Goal: Information Seeking & Learning: Learn about a topic

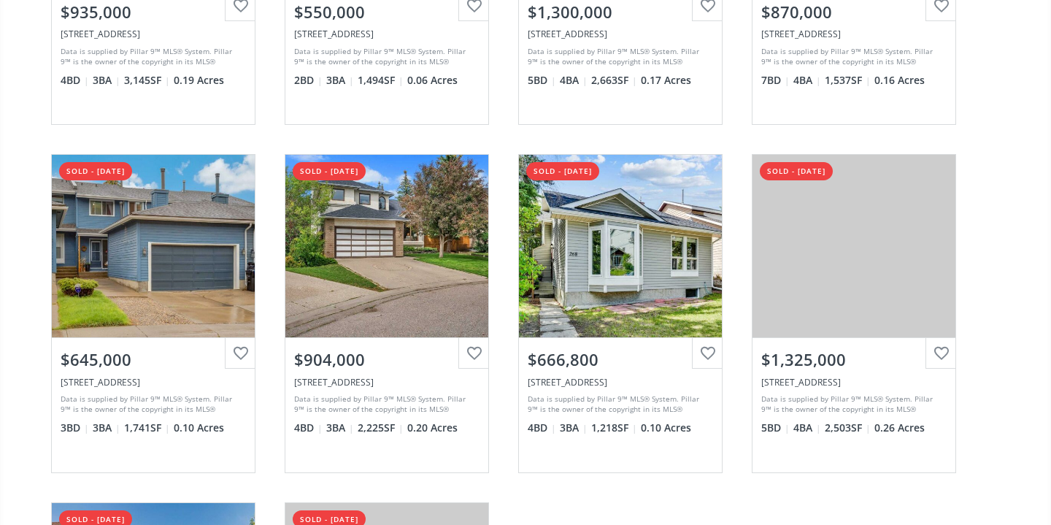
scroll to position [377, 0]
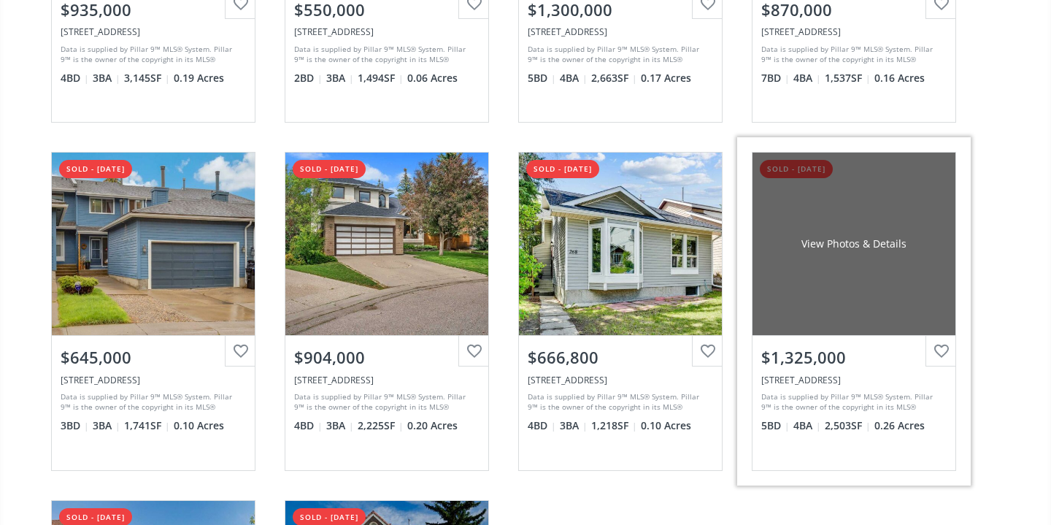
click at [819, 360] on div "$1,325,000" at bounding box center [853, 357] width 185 height 23
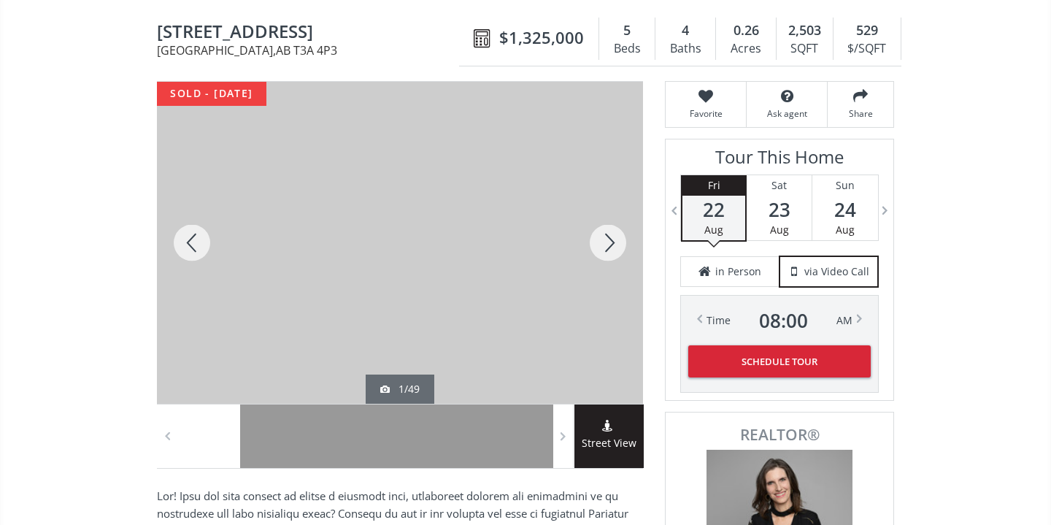
scroll to position [134, 0]
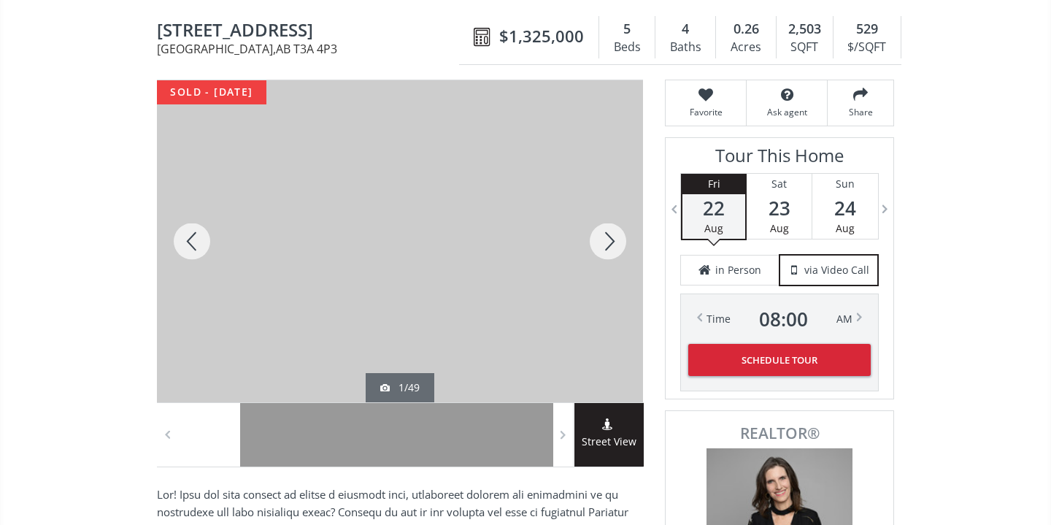
click at [614, 230] on div at bounding box center [608, 241] width 70 height 322
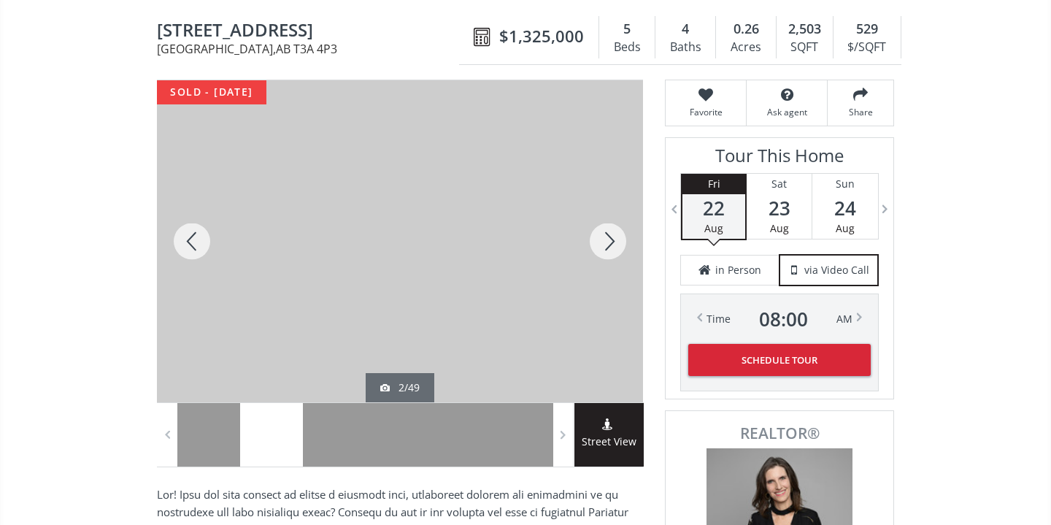
click at [609, 235] on div at bounding box center [608, 241] width 70 height 322
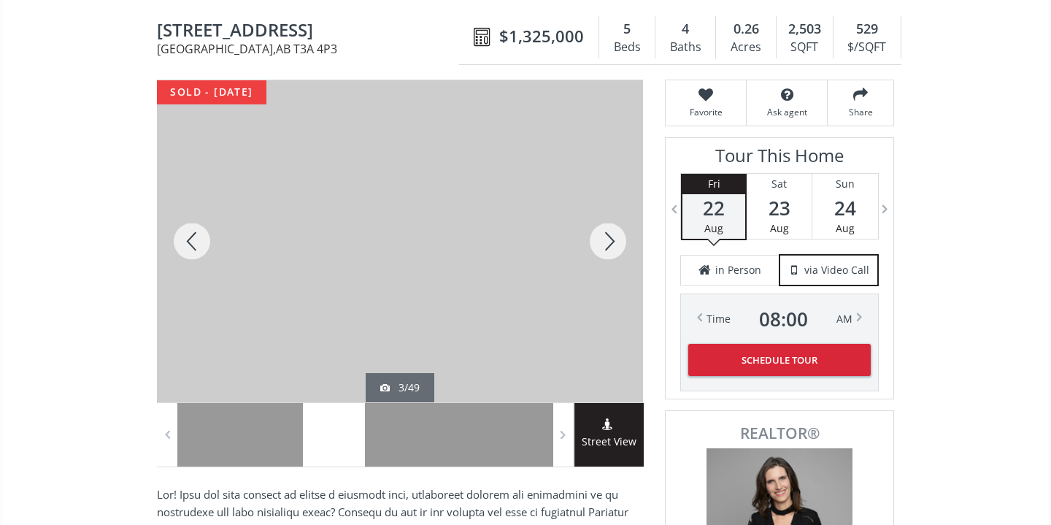
click at [609, 235] on div at bounding box center [608, 241] width 70 height 322
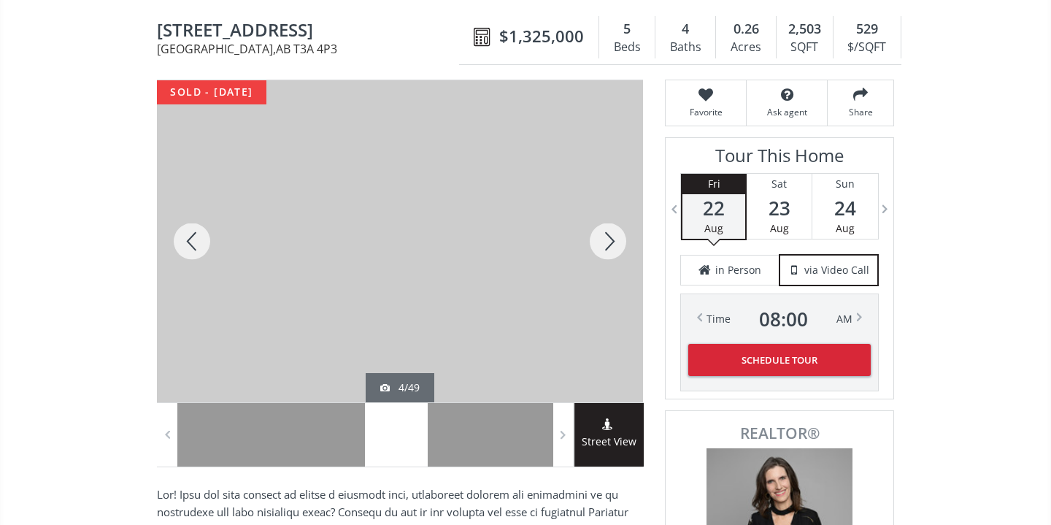
click at [609, 235] on div at bounding box center [608, 241] width 70 height 322
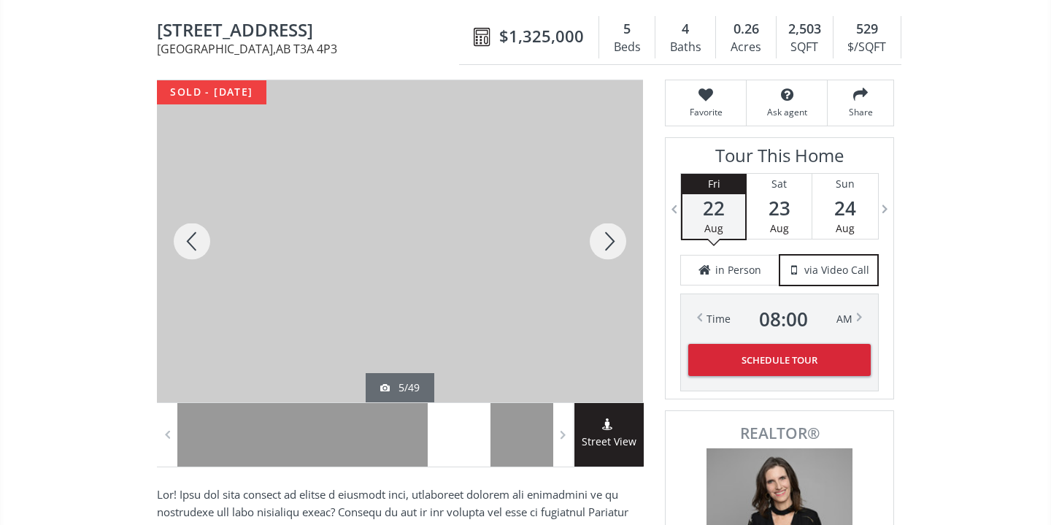
click at [609, 235] on div at bounding box center [608, 241] width 70 height 322
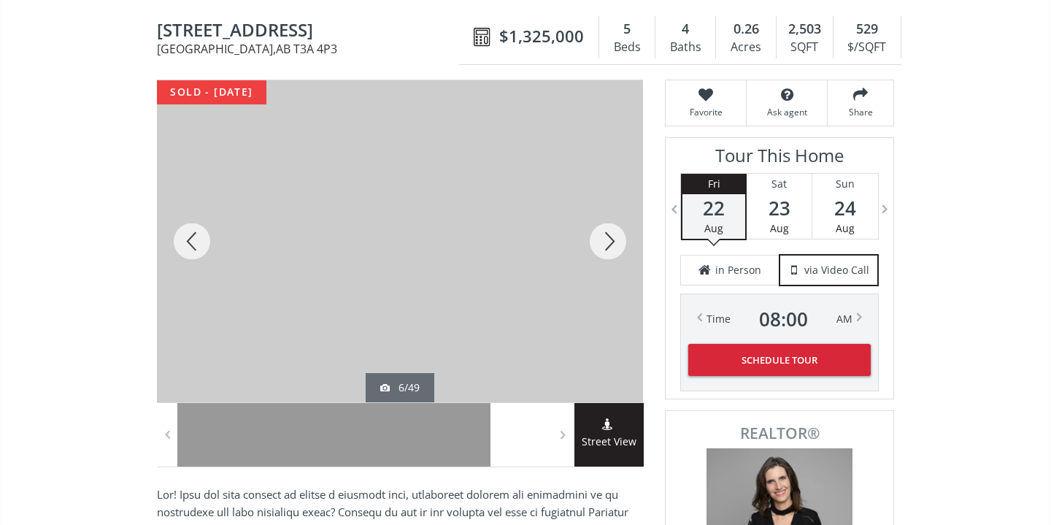
click at [609, 235] on div at bounding box center [608, 241] width 70 height 322
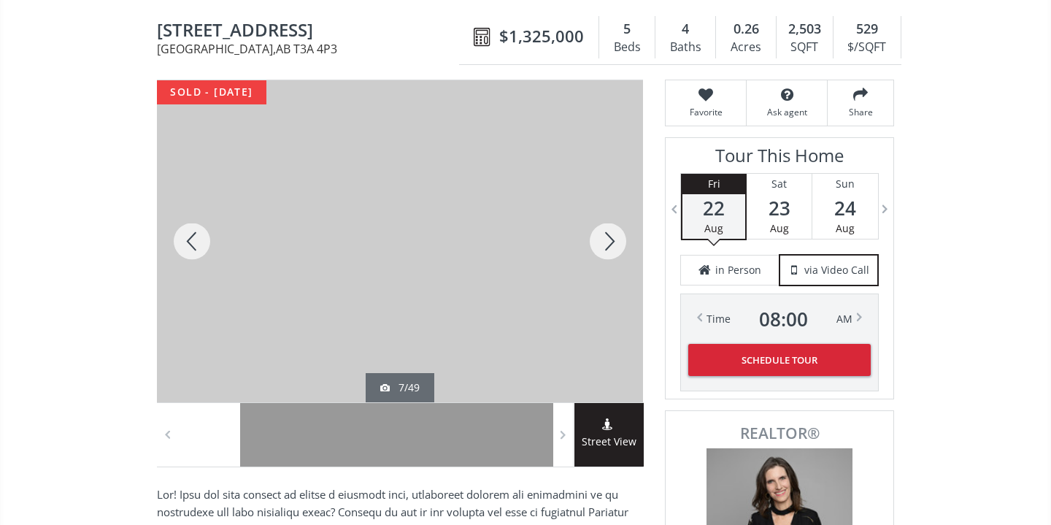
click at [609, 235] on div at bounding box center [608, 241] width 70 height 322
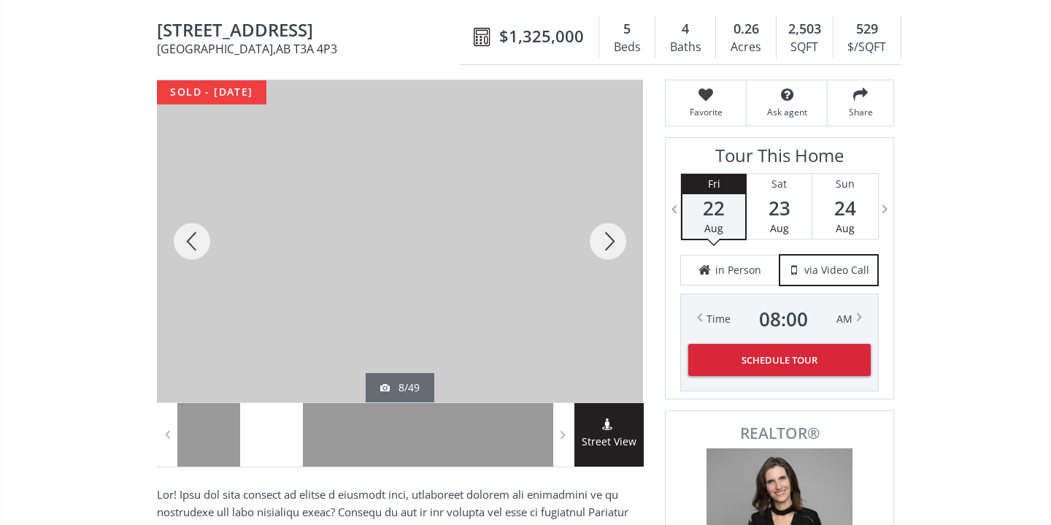
click at [609, 235] on div at bounding box center [608, 241] width 70 height 322
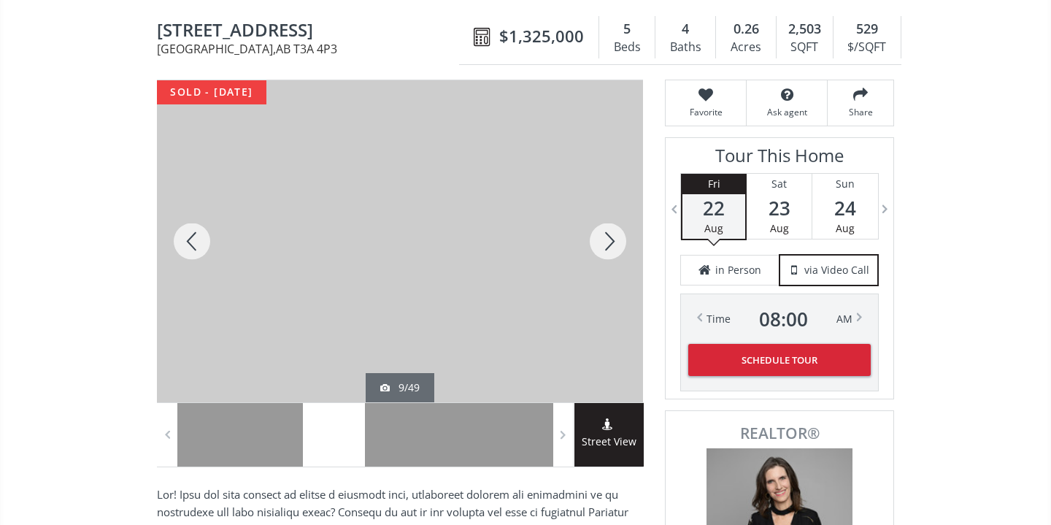
click at [609, 235] on div at bounding box center [608, 241] width 70 height 322
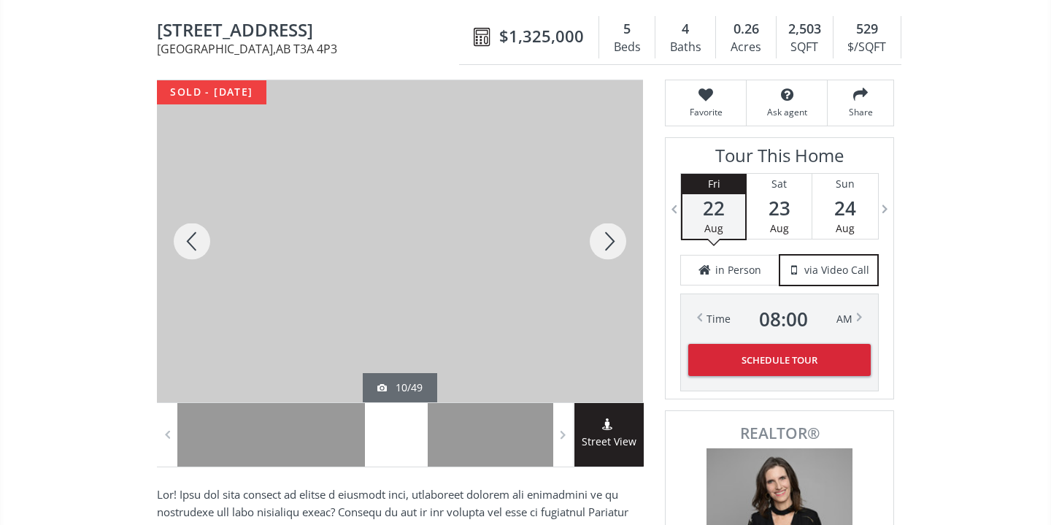
click at [609, 235] on div at bounding box center [608, 241] width 70 height 322
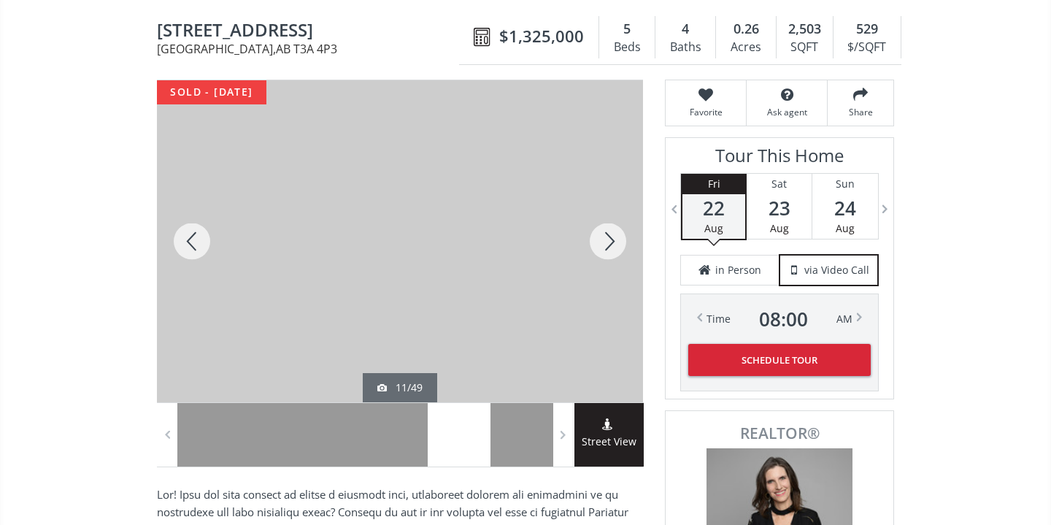
click at [609, 235] on div at bounding box center [608, 241] width 70 height 322
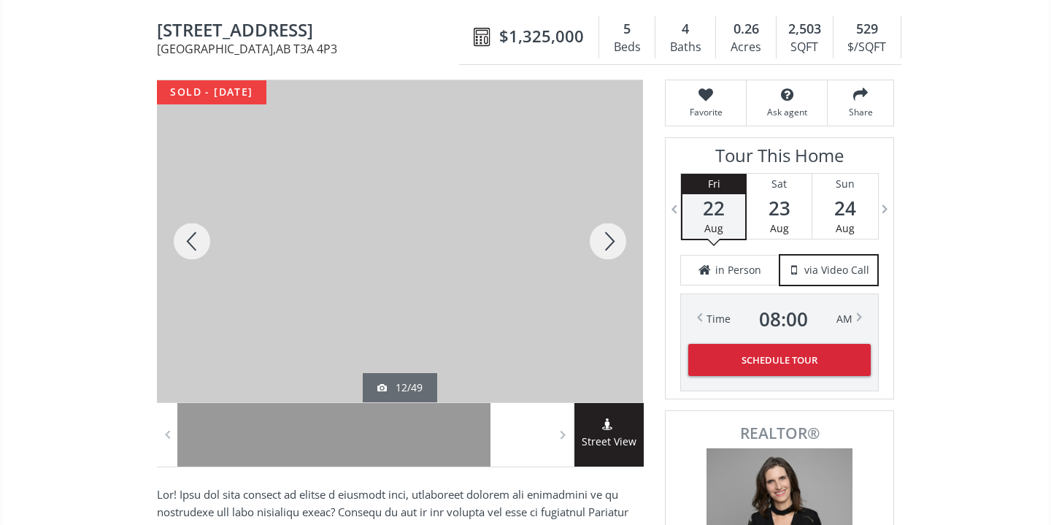
click at [609, 235] on div at bounding box center [608, 241] width 70 height 322
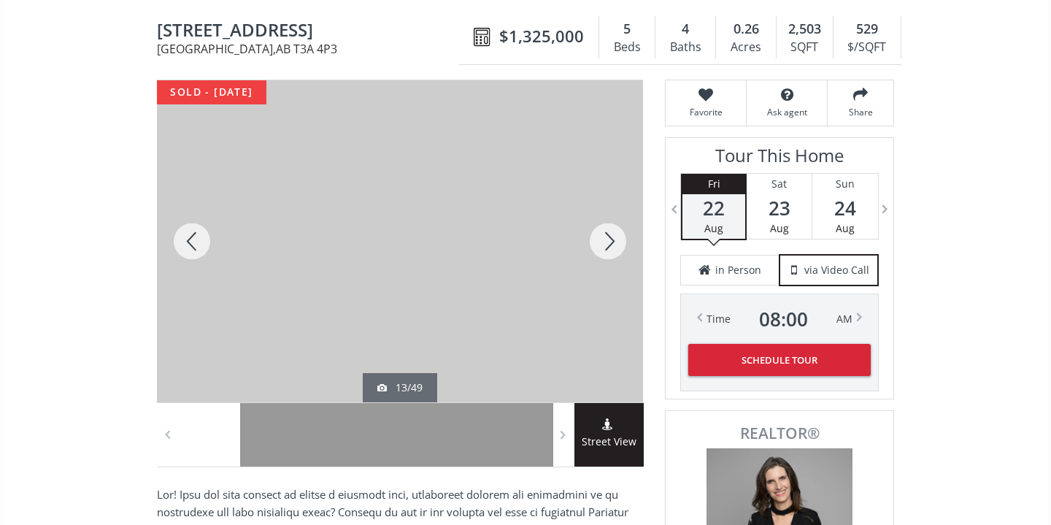
click at [609, 235] on div at bounding box center [608, 241] width 70 height 322
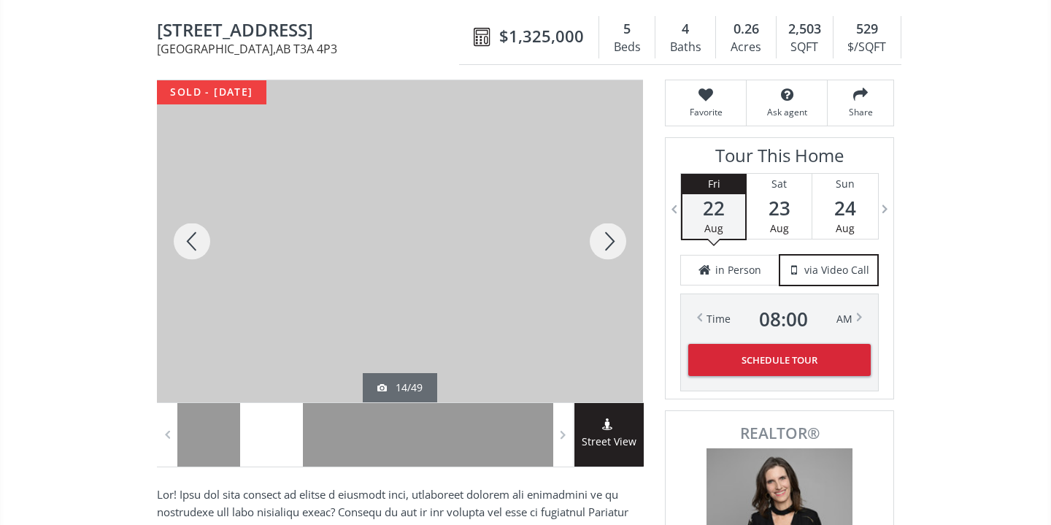
click at [609, 235] on div at bounding box center [608, 241] width 70 height 322
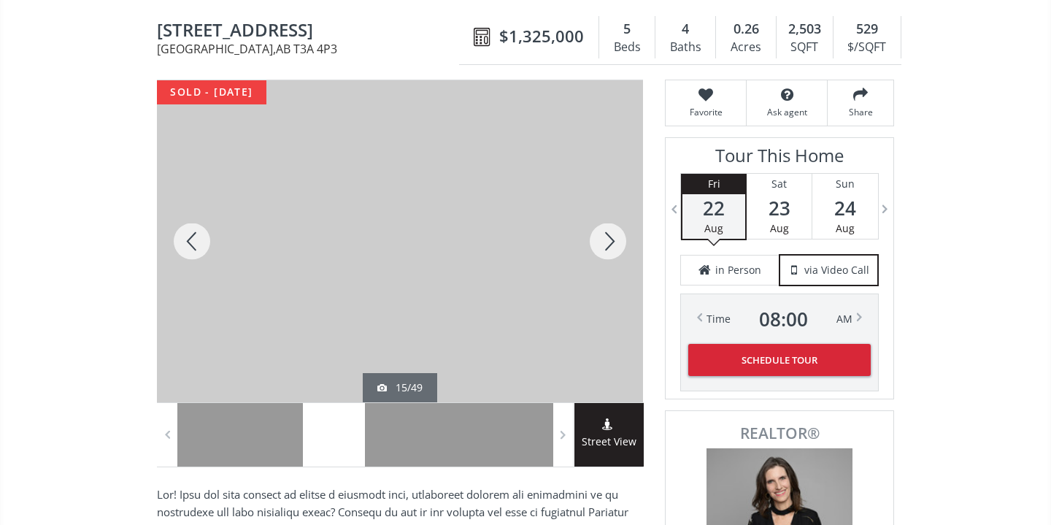
click at [609, 235] on div at bounding box center [608, 241] width 70 height 322
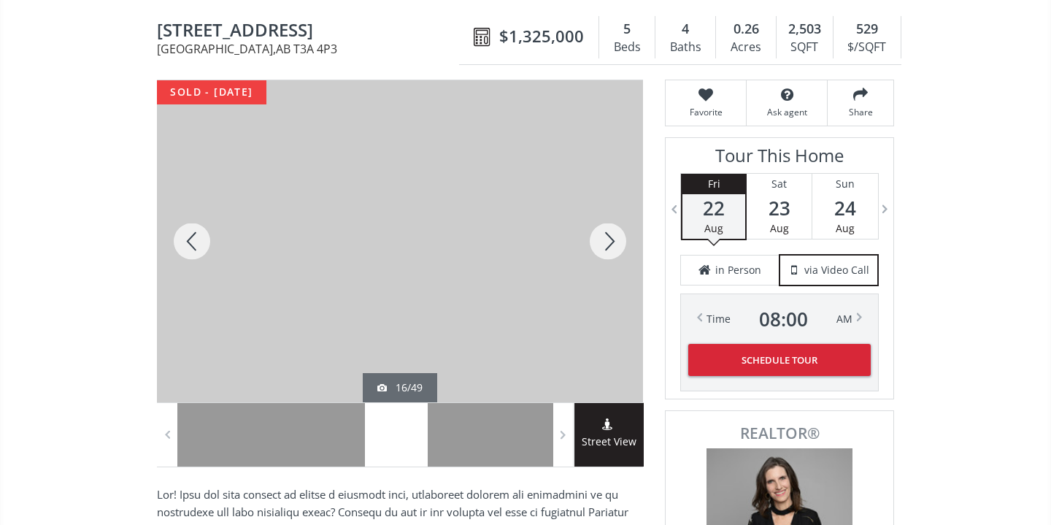
click at [609, 235] on div at bounding box center [608, 241] width 70 height 322
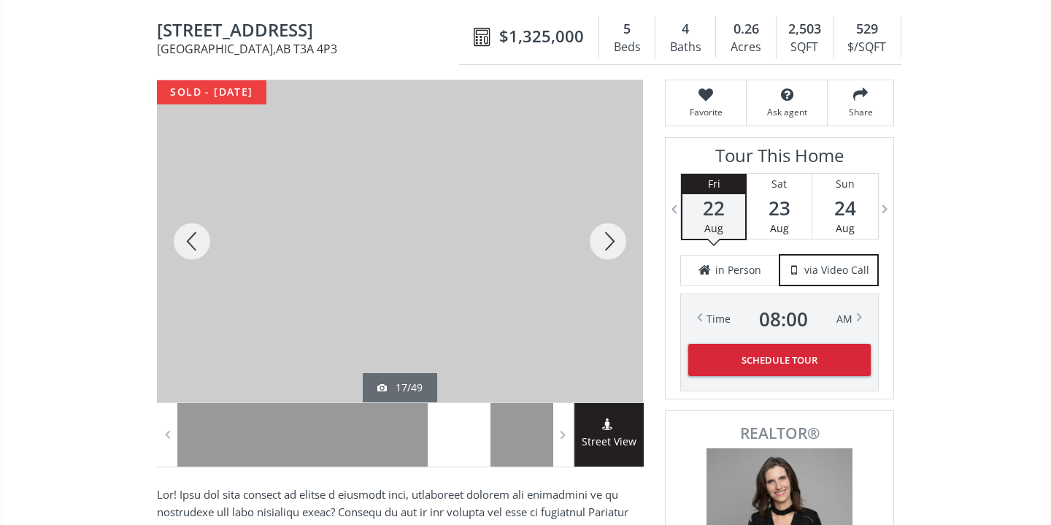
click at [609, 235] on div at bounding box center [608, 241] width 70 height 322
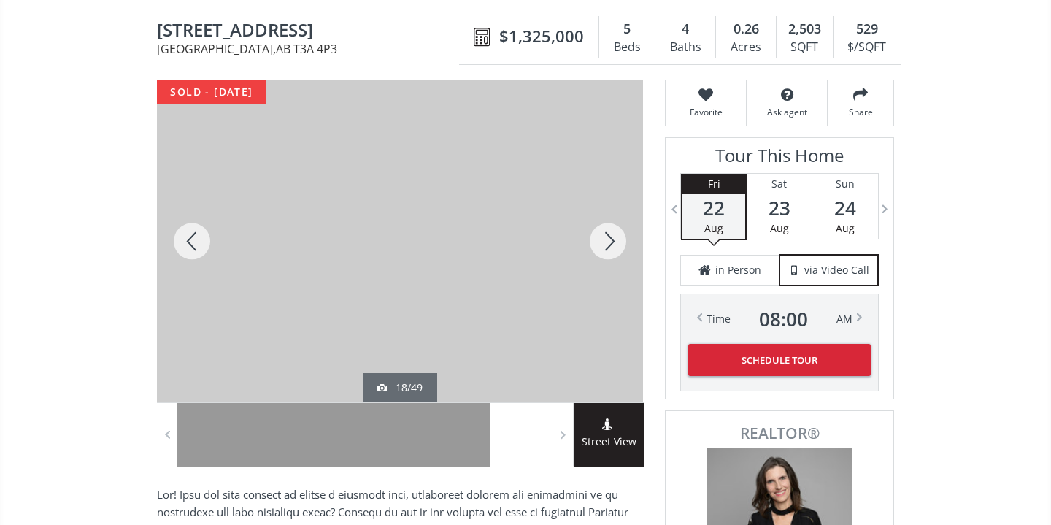
click at [609, 235] on div at bounding box center [608, 241] width 70 height 322
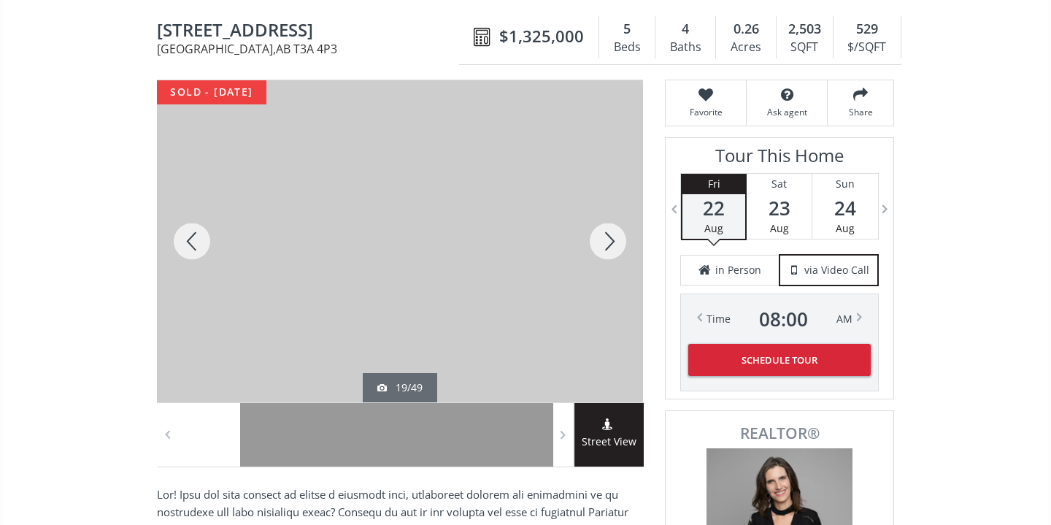
click at [609, 235] on div at bounding box center [608, 241] width 70 height 322
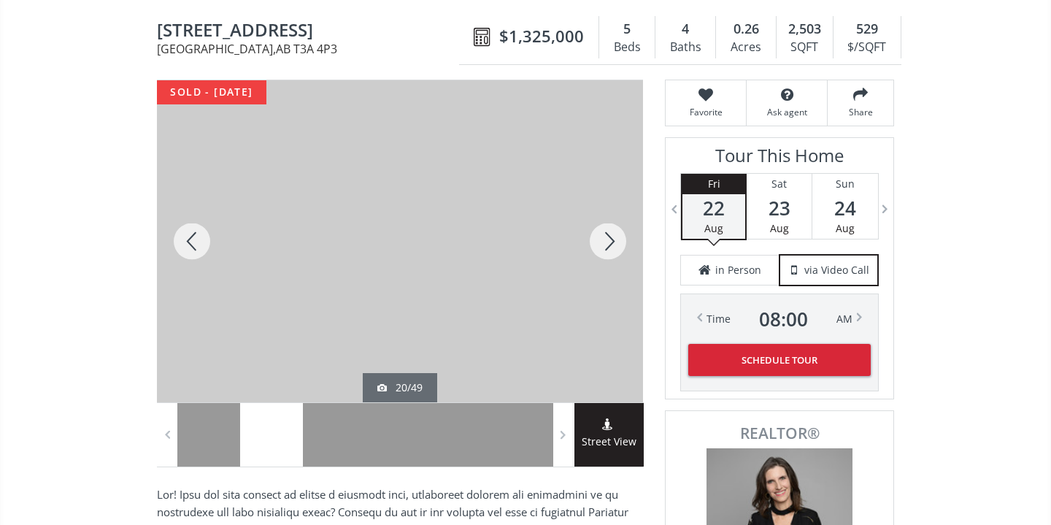
click at [609, 235] on div at bounding box center [608, 241] width 70 height 322
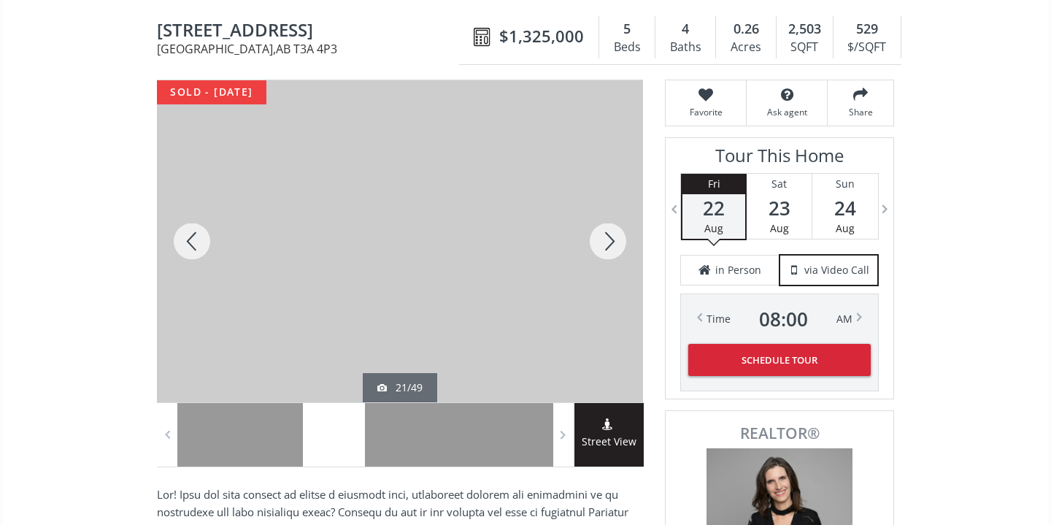
click at [609, 235] on div at bounding box center [608, 241] width 70 height 322
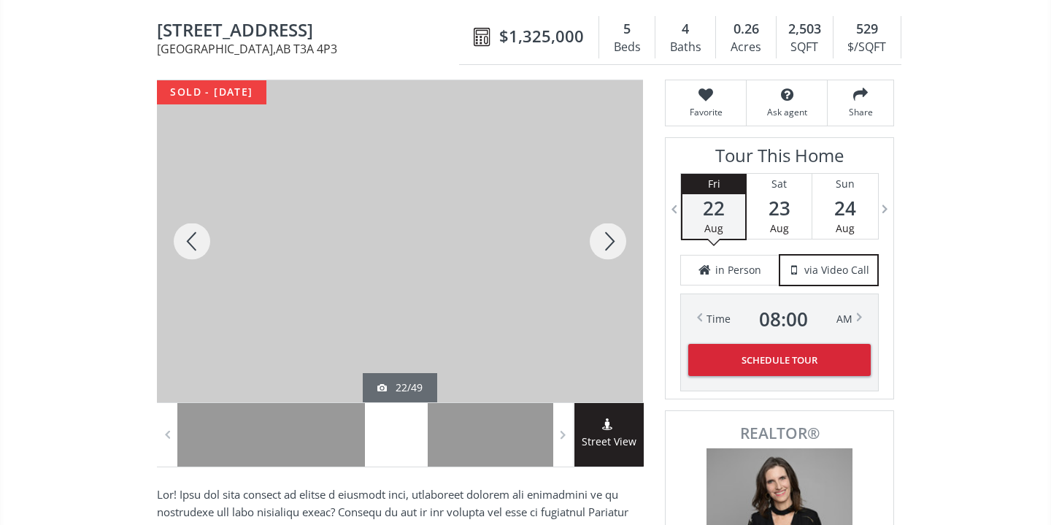
click at [609, 235] on div at bounding box center [608, 241] width 70 height 322
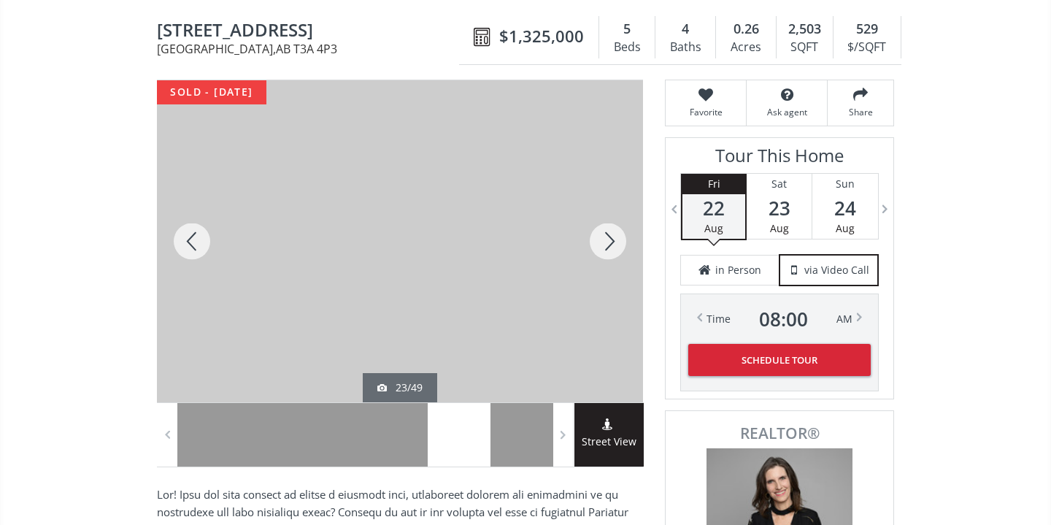
click at [609, 235] on div at bounding box center [608, 241] width 70 height 322
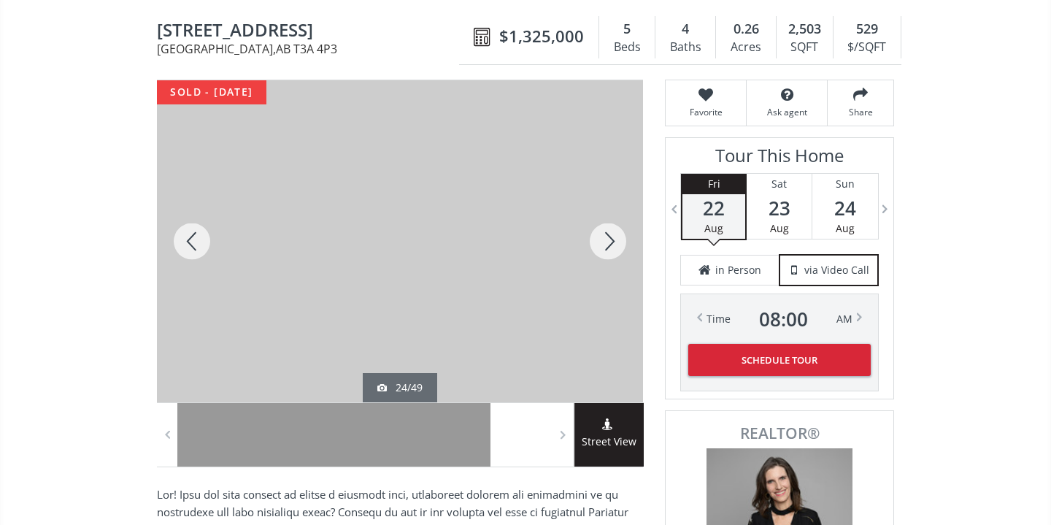
click at [609, 235] on div at bounding box center [608, 241] width 70 height 322
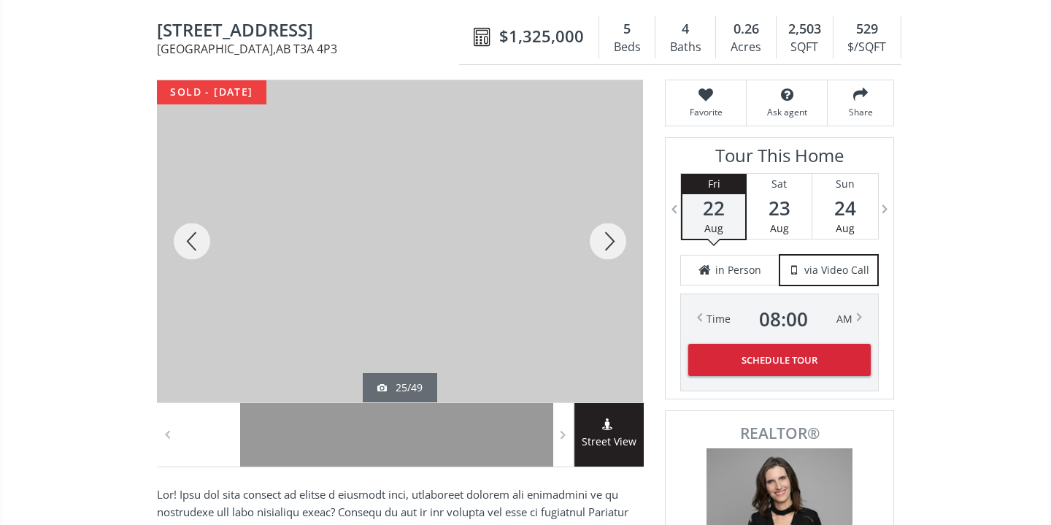
click at [609, 235] on div at bounding box center [608, 241] width 70 height 322
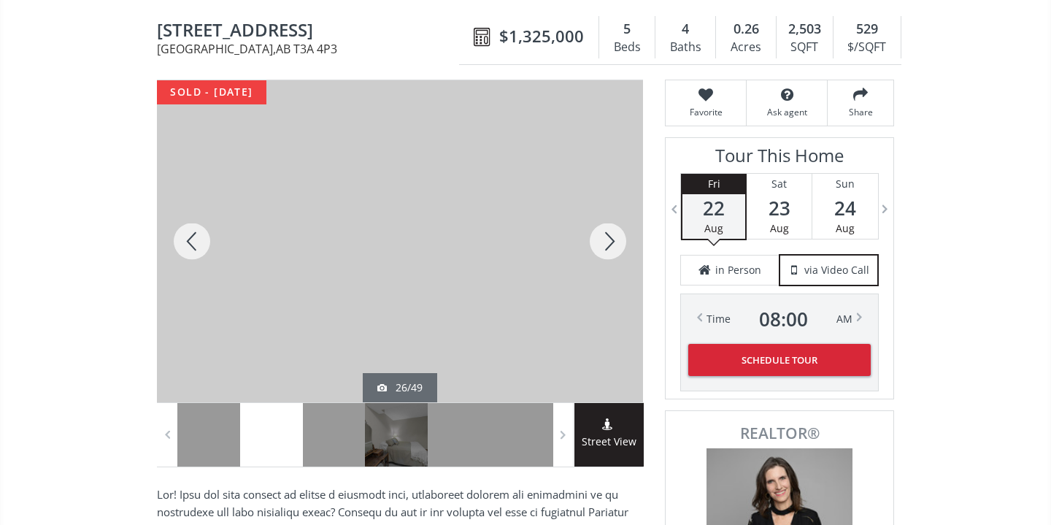
click at [609, 235] on div at bounding box center [608, 241] width 70 height 322
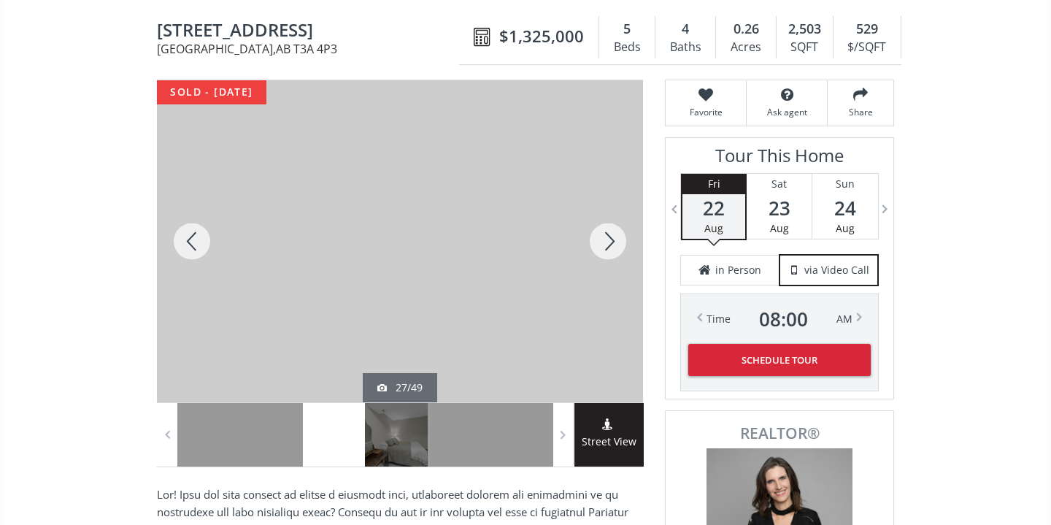
click at [609, 235] on div at bounding box center [608, 241] width 70 height 322
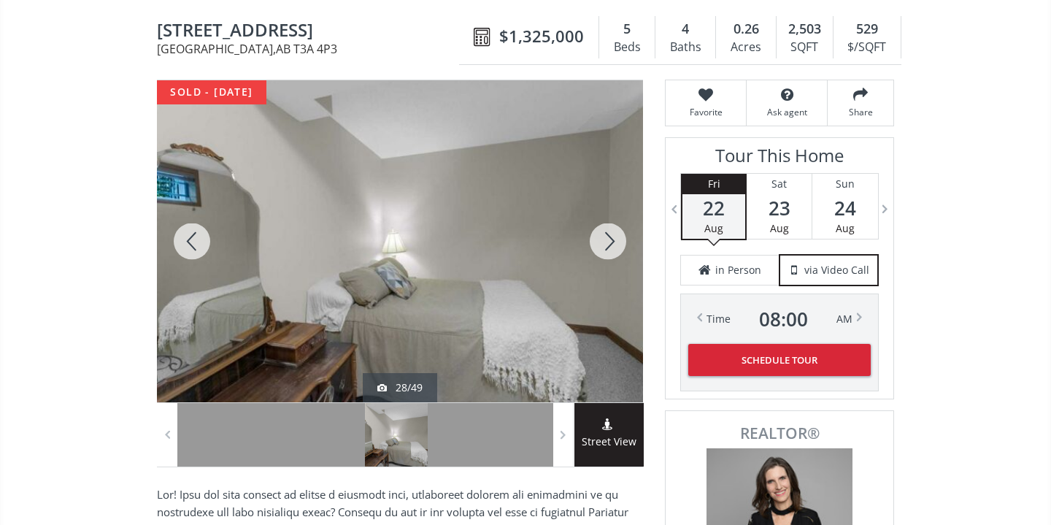
click at [609, 235] on div at bounding box center [608, 241] width 70 height 322
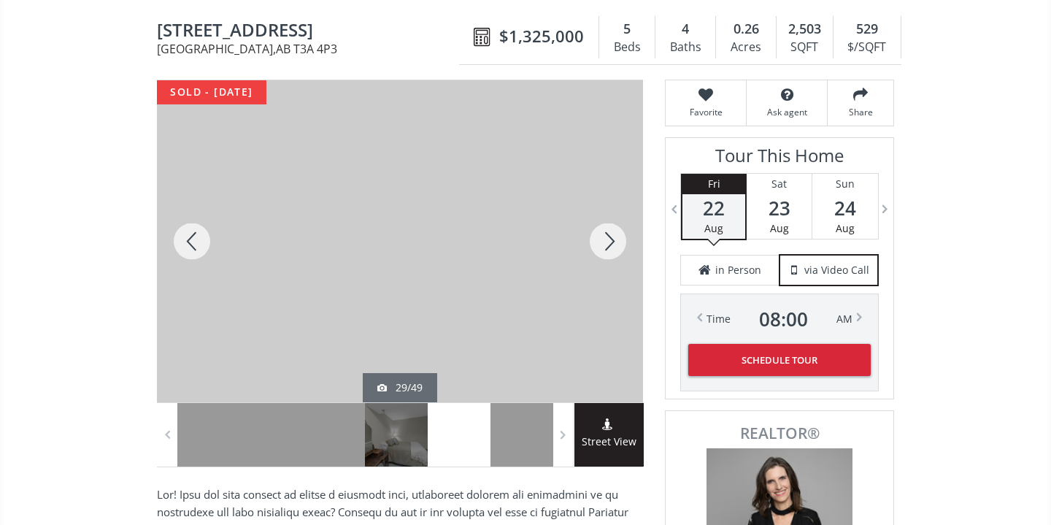
click at [609, 235] on div at bounding box center [608, 241] width 70 height 322
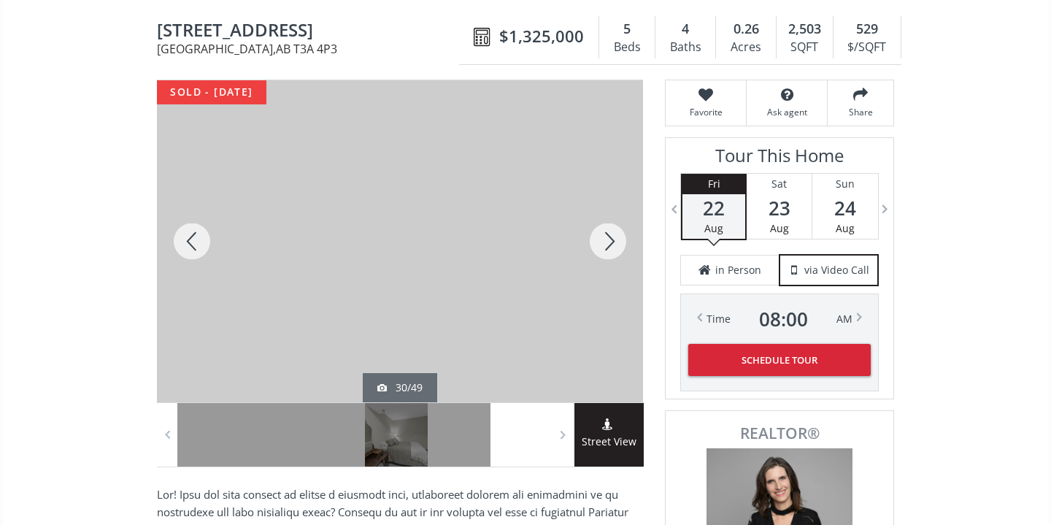
click at [609, 235] on div at bounding box center [608, 241] width 70 height 322
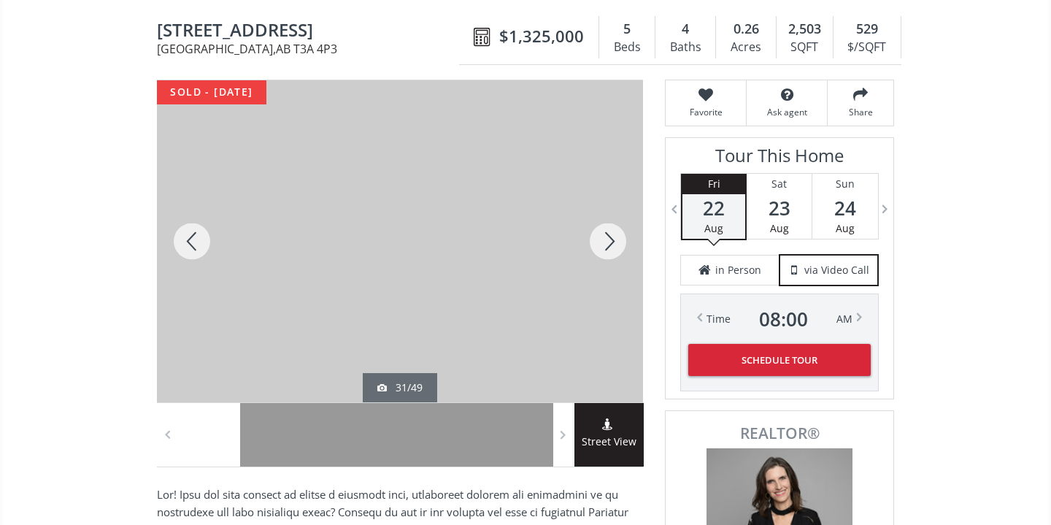
click at [609, 235] on div at bounding box center [608, 241] width 70 height 322
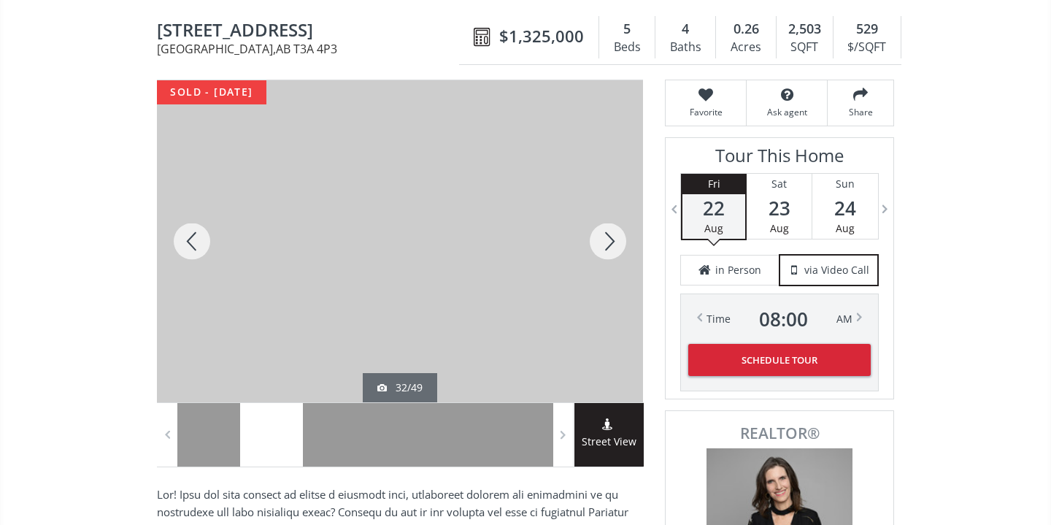
click at [609, 235] on div at bounding box center [608, 241] width 70 height 322
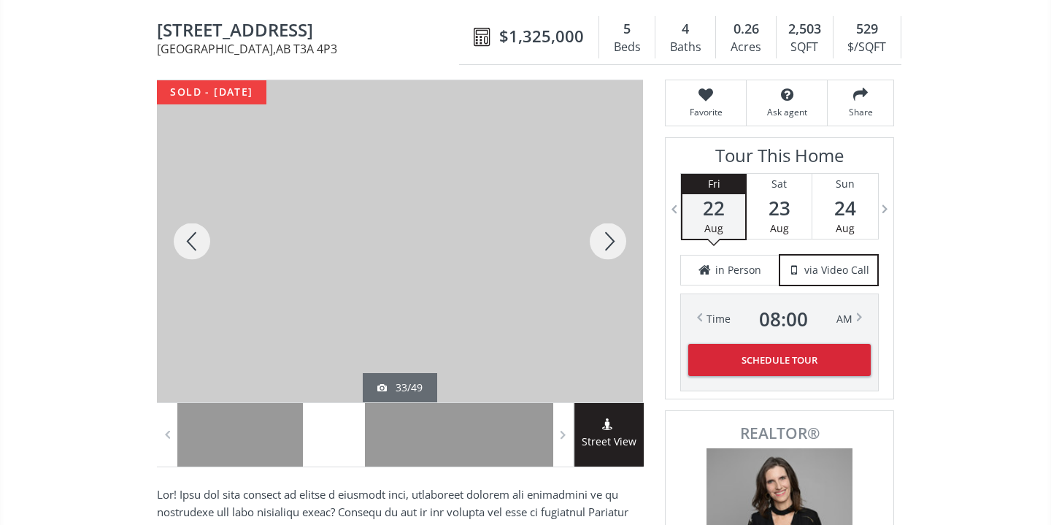
click at [609, 235] on div at bounding box center [608, 241] width 70 height 322
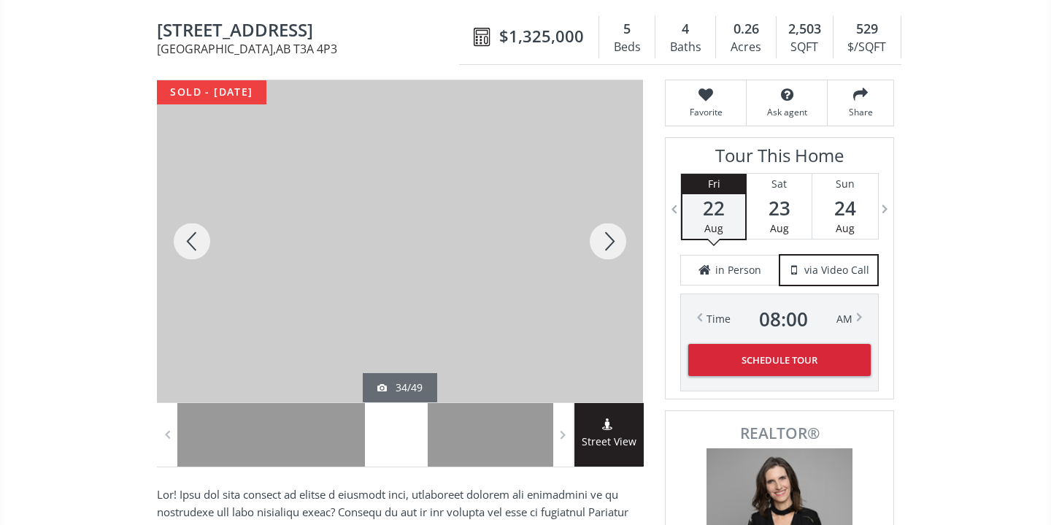
click at [609, 235] on div at bounding box center [608, 241] width 70 height 322
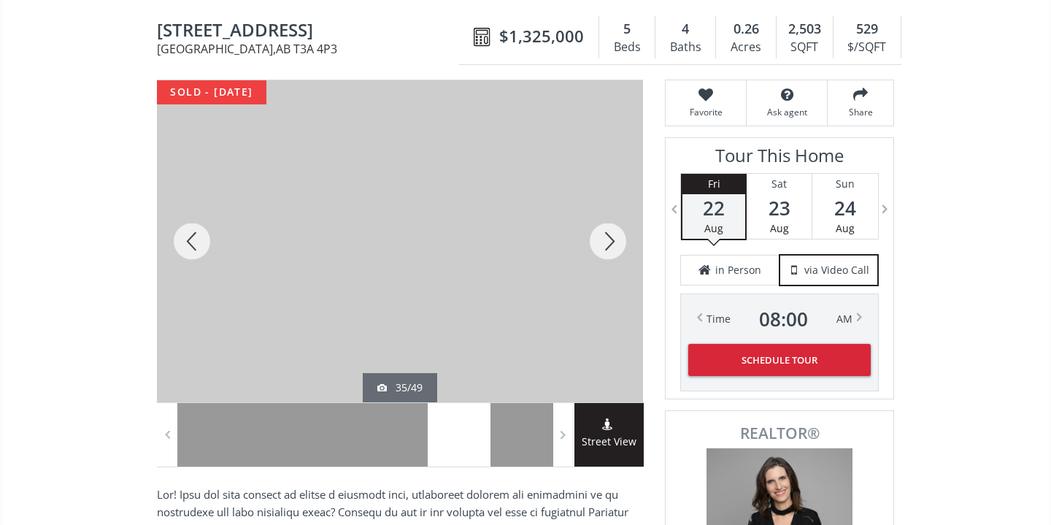
click at [609, 235] on div at bounding box center [608, 241] width 70 height 322
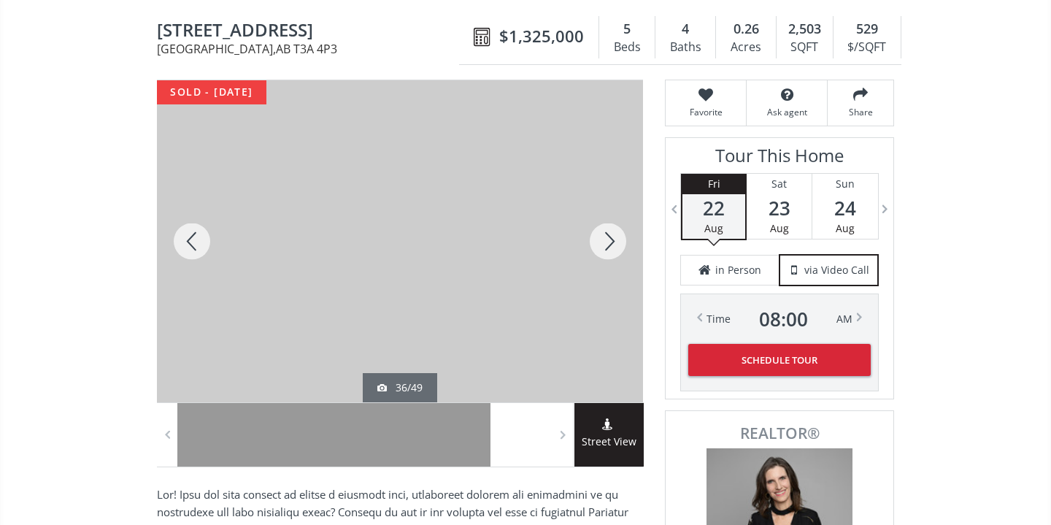
click at [609, 235] on div at bounding box center [608, 241] width 70 height 322
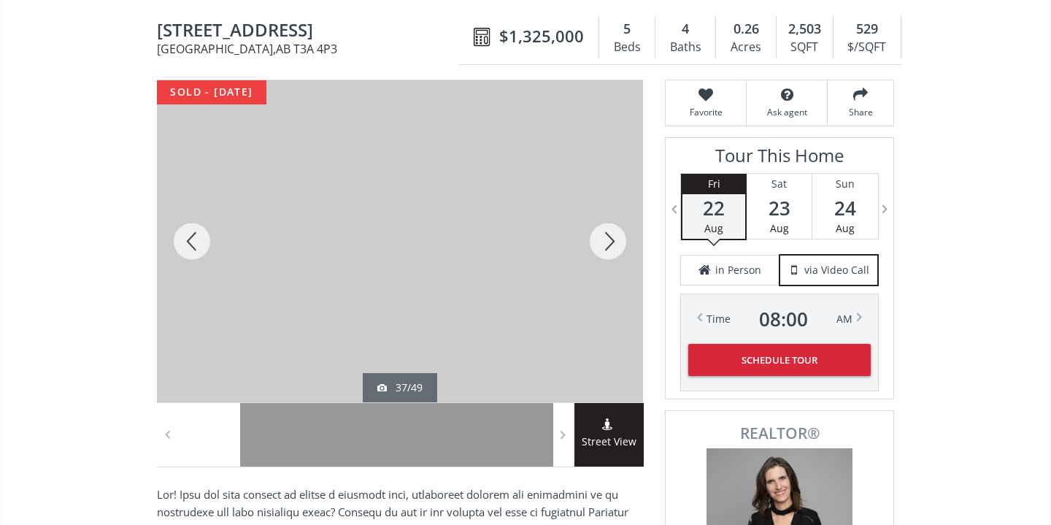
click at [609, 235] on div at bounding box center [608, 241] width 70 height 322
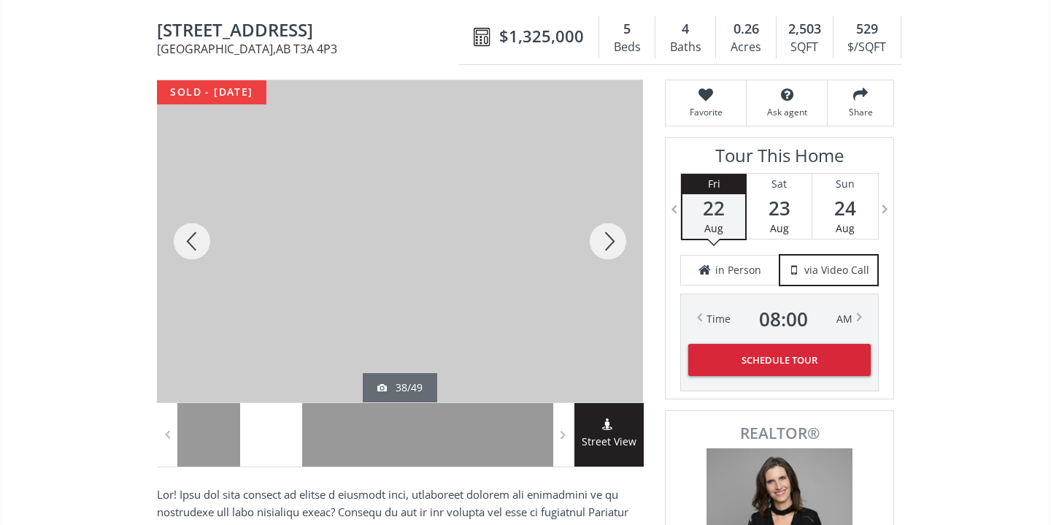
click at [609, 235] on div at bounding box center [608, 241] width 70 height 322
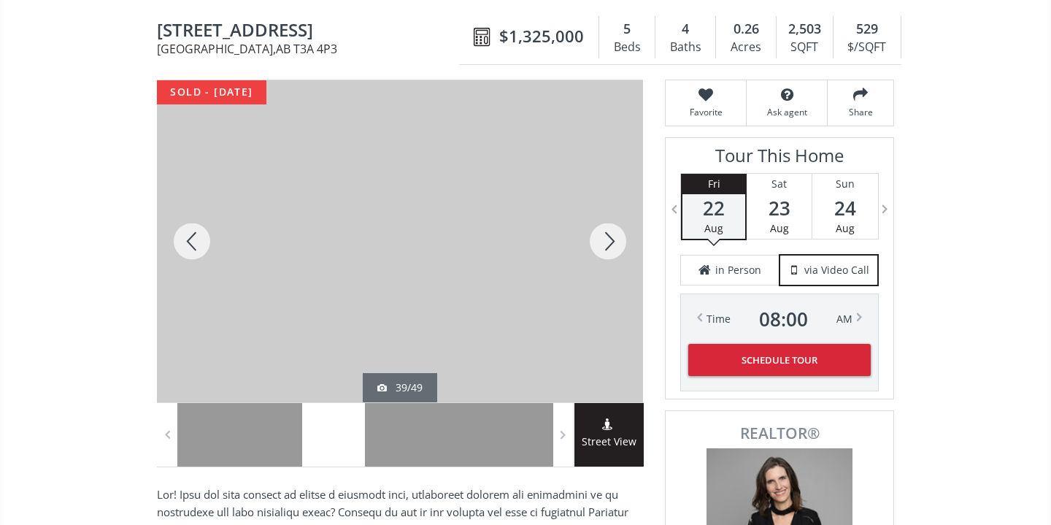
click at [609, 235] on div at bounding box center [608, 241] width 70 height 322
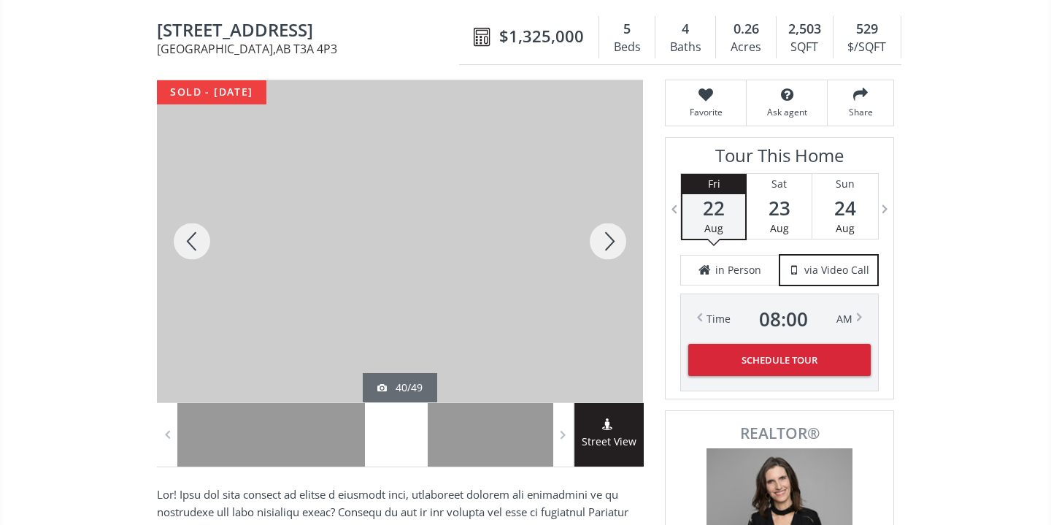
click at [609, 235] on div at bounding box center [608, 241] width 70 height 322
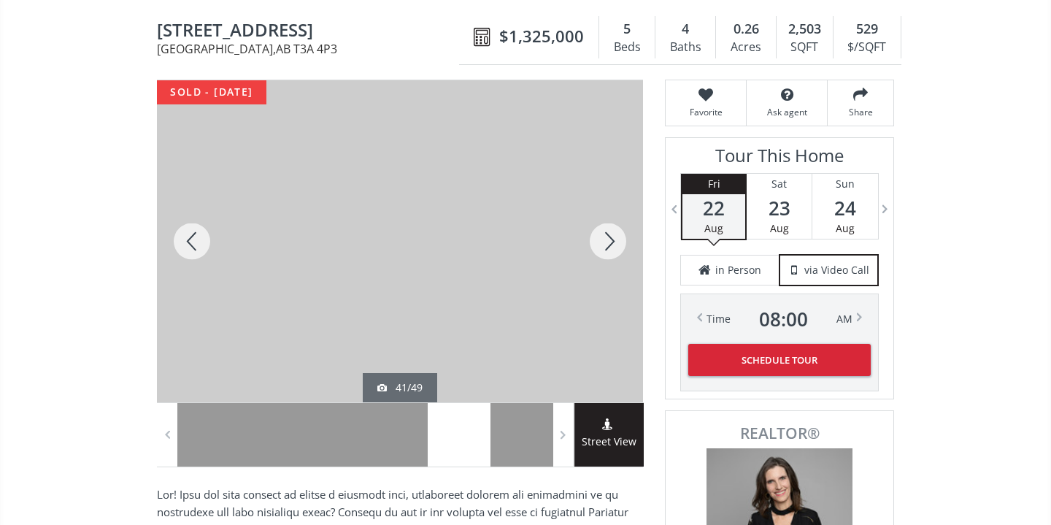
click at [609, 235] on div at bounding box center [608, 241] width 70 height 322
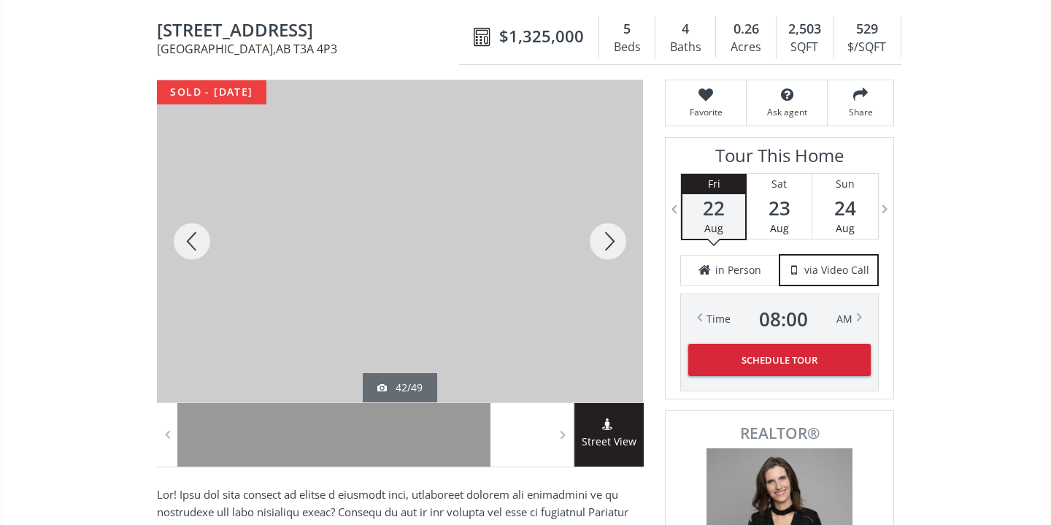
click at [609, 235] on div at bounding box center [608, 241] width 70 height 322
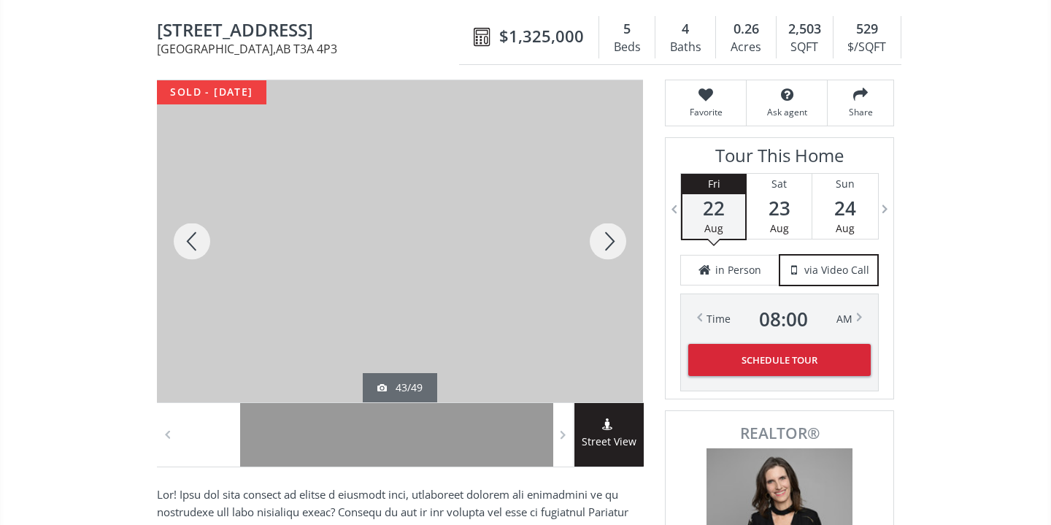
click at [609, 235] on div at bounding box center [608, 241] width 70 height 322
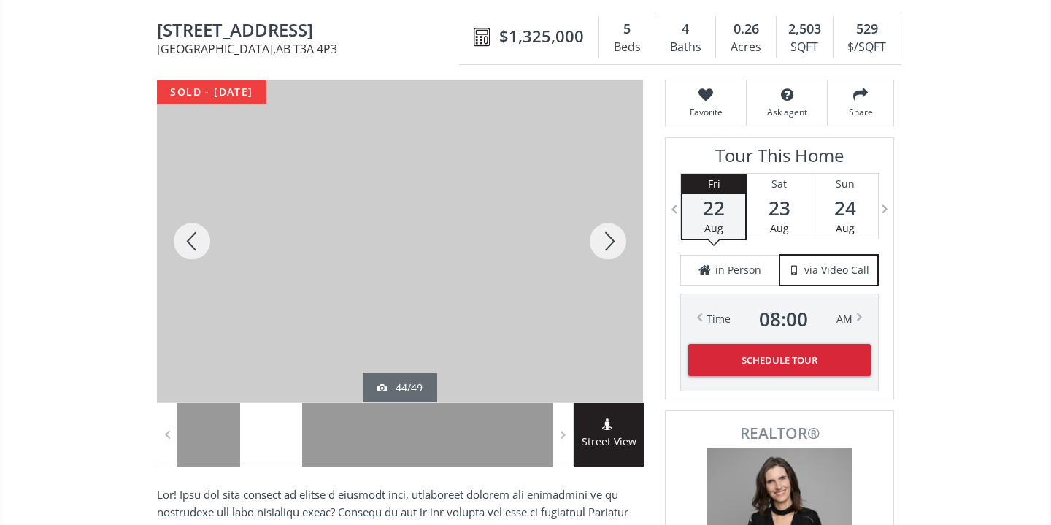
click at [609, 235] on div at bounding box center [608, 241] width 70 height 322
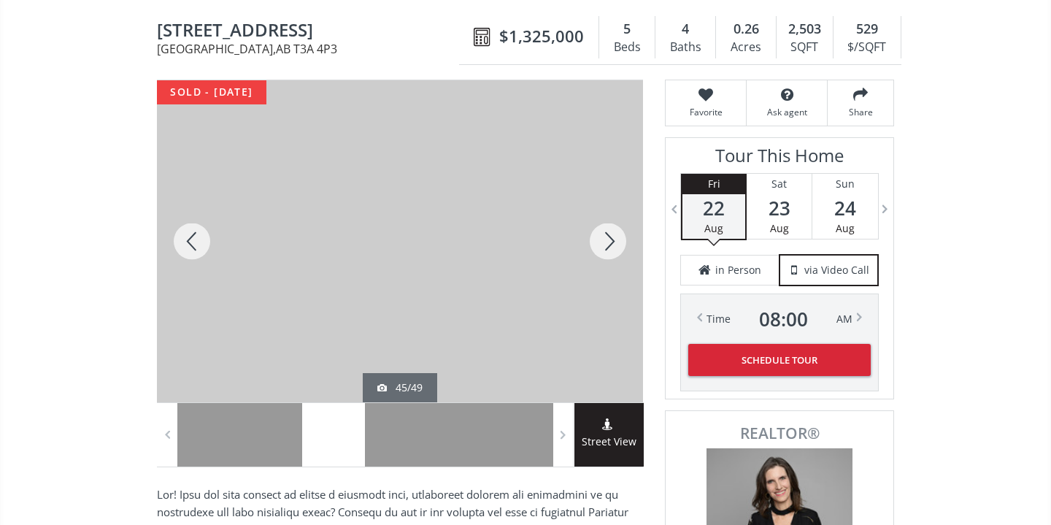
click at [609, 235] on div at bounding box center [608, 241] width 70 height 322
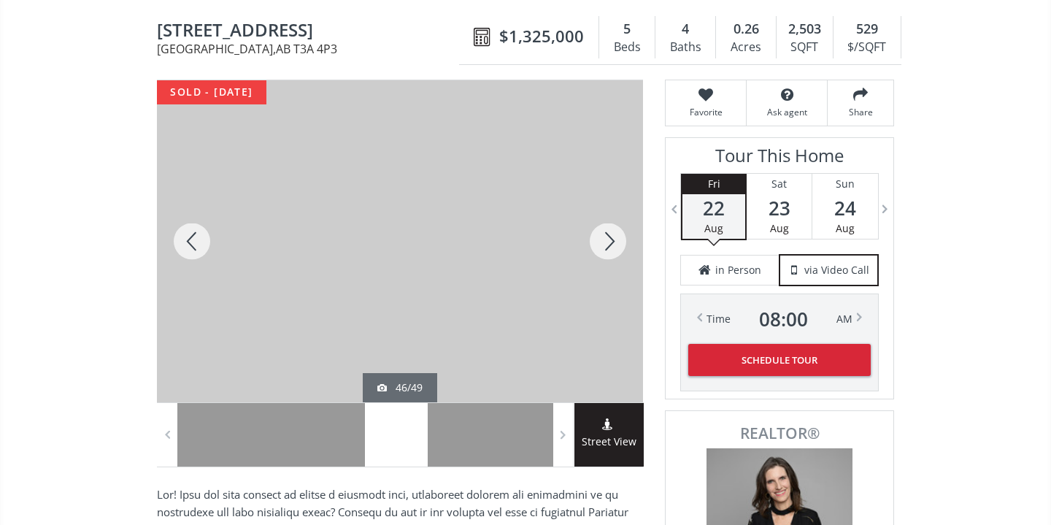
click at [609, 235] on div at bounding box center [608, 241] width 70 height 322
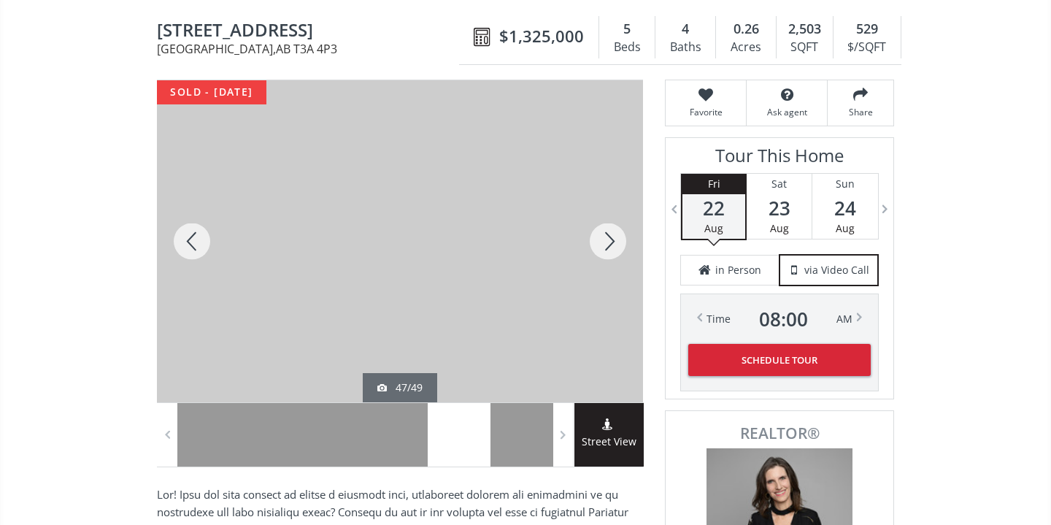
click at [612, 238] on div at bounding box center [608, 241] width 70 height 322
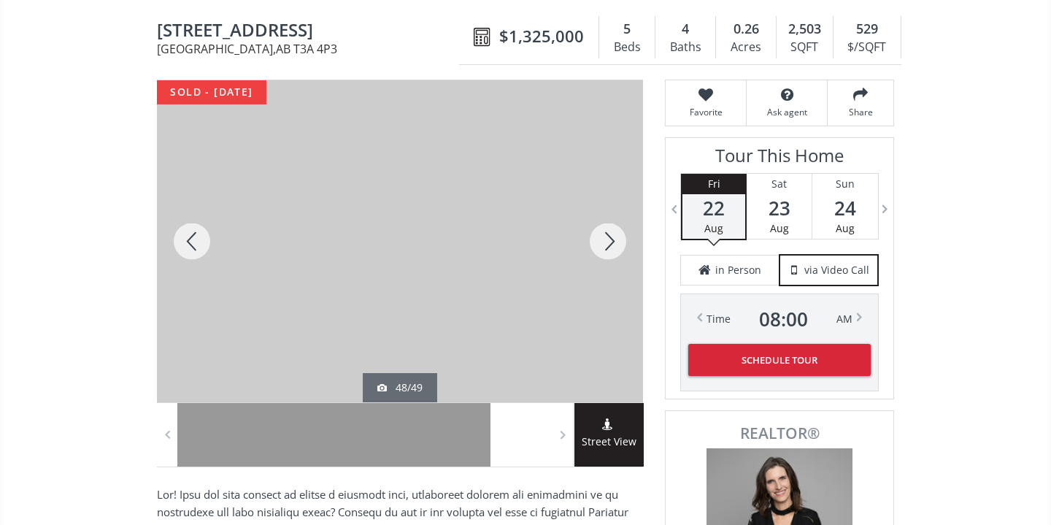
click at [612, 238] on div at bounding box center [608, 241] width 70 height 322
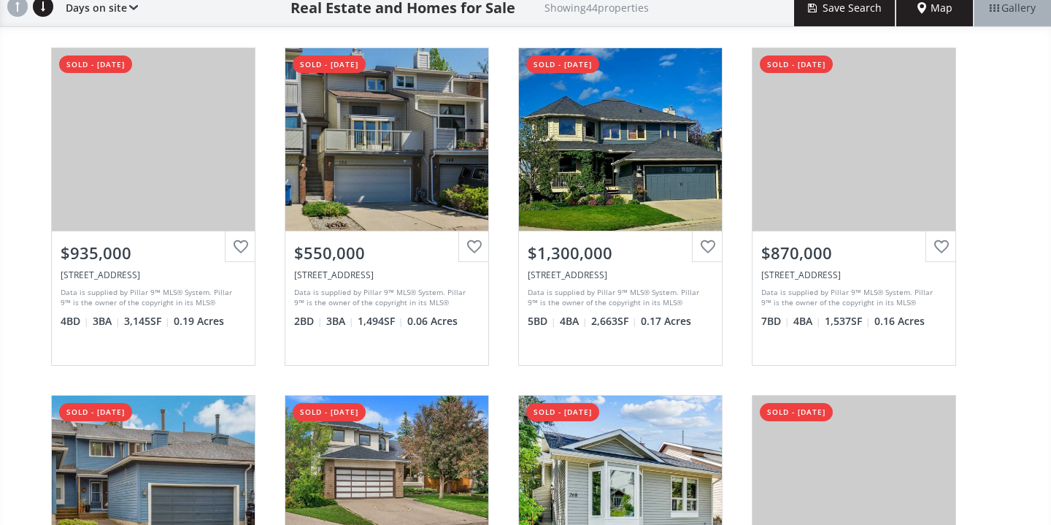
scroll to position [377, 0]
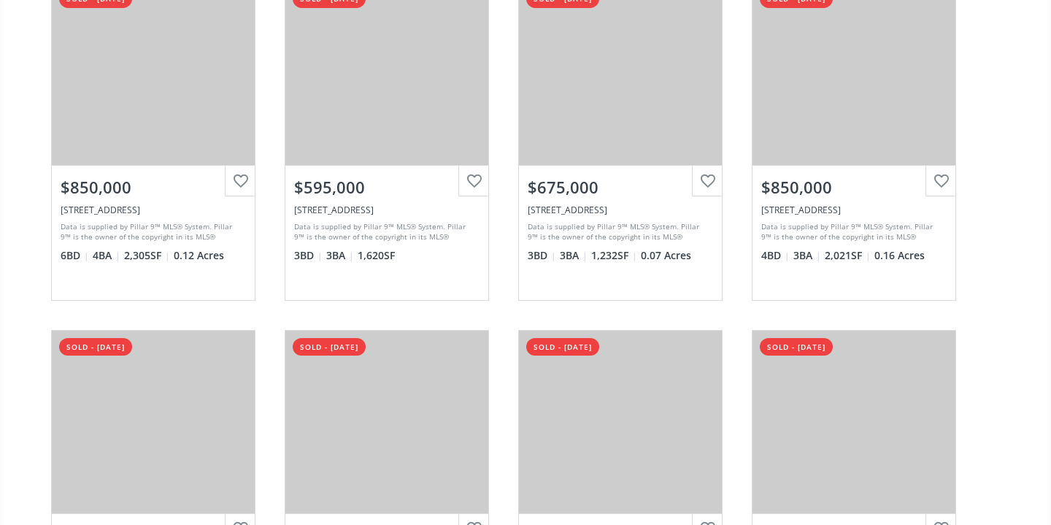
scroll to position [3332, 0]
